Goal: Entertainment & Leisure: Consume media (video, audio)

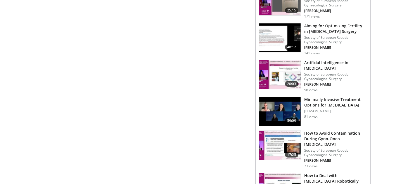
scroll to position [583, 0]
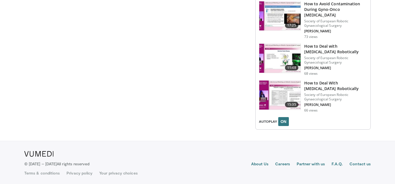
scroll to position [714, 0]
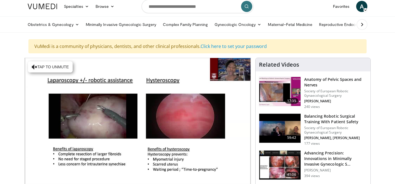
scroll to position [0, 0]
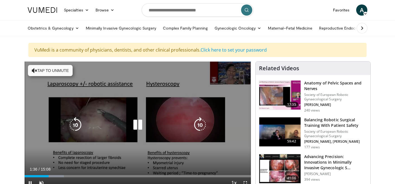
click at [141, 74] on div "20 seconds Tap to unmute" at bounding box center [138, 125] width 226 height 127
click at [146, 64] on div "20 seconds Tap to unmute" at bounding box center [138, 125] width 226 height 127
click at [138, 76] on div "20 seconds Tap to unmute" at bounding box center [138, 125] width 226 height 127
click at [139, 67] on p "20 seconds" at bounding box center [140, 68] width 21 height 4
click at [230, 126] on div "20 seconds Tap to unmute" at bounding box center [138, 125] width 226 height 127
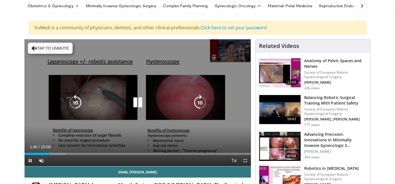
scroll to position [34, 0]
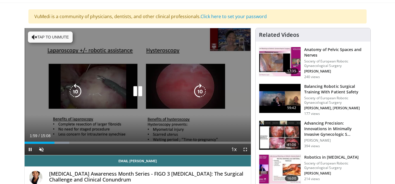
click at [104, 101] on div "20 seconds Tap to unmute" at bounding box center [138, 91] width 226 height 127
